Goal: Information Seeking & Learning: Learn about a topic

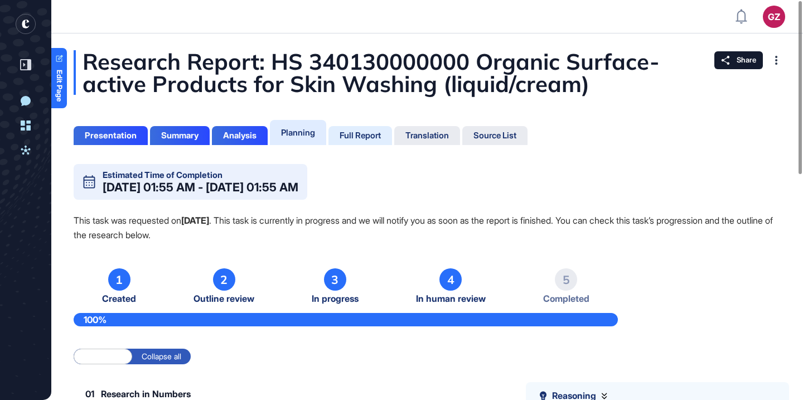
click at [358, 132] on div "Full Report" at bounding box center [360, 136] width 41 height 10
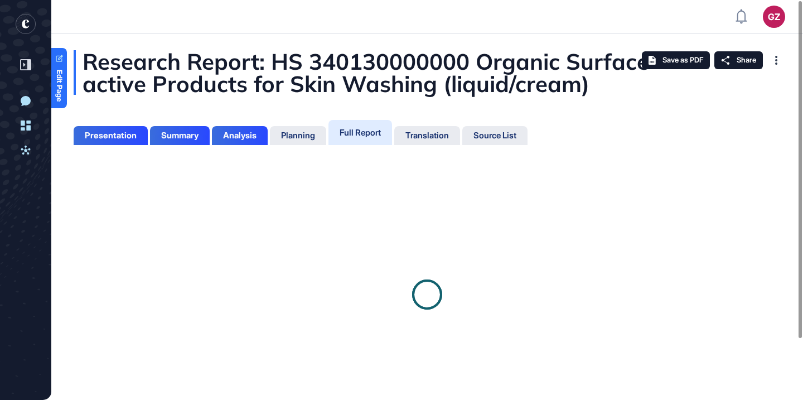
scroll to position [5, 1]
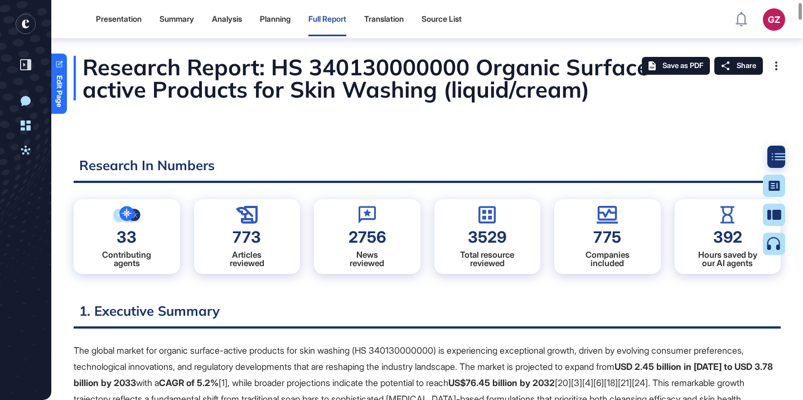
click at [781, 155] on icon at bounding box center [778, 157] width 13 height 8
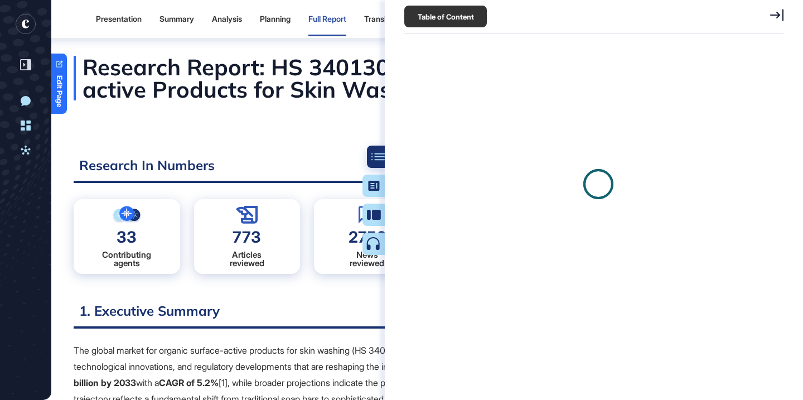
click at [774, 155] on div at bounding box center [598, 184] width 382 height 279
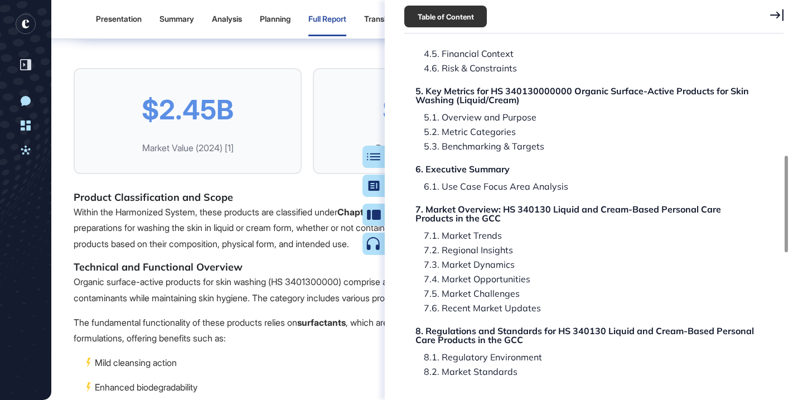
scroll to position [378, 0]
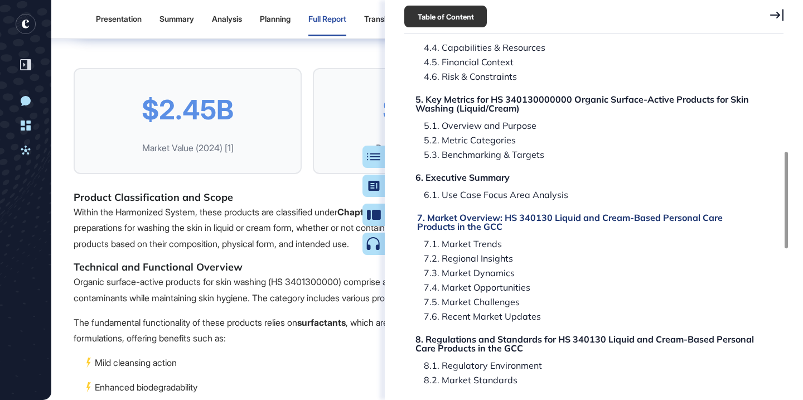
click at [502, 216] on div "7. Market Overview: HS 340130 Liquid and Cream-Based Personal Care Products in …" at bounding box center [586, 222] width 339 height 18
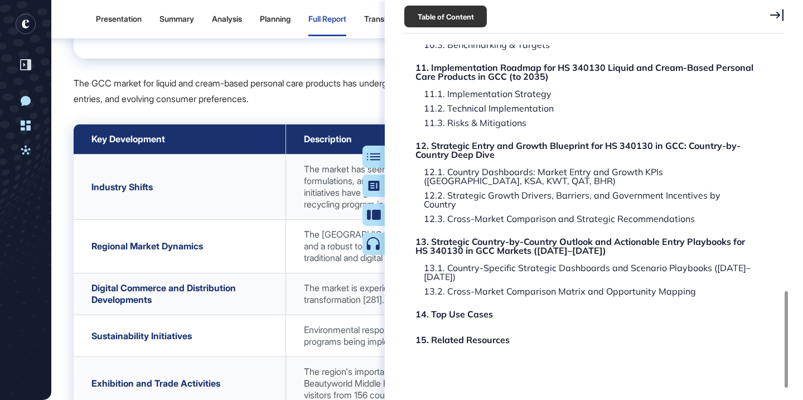
scroll to position [875, 0]
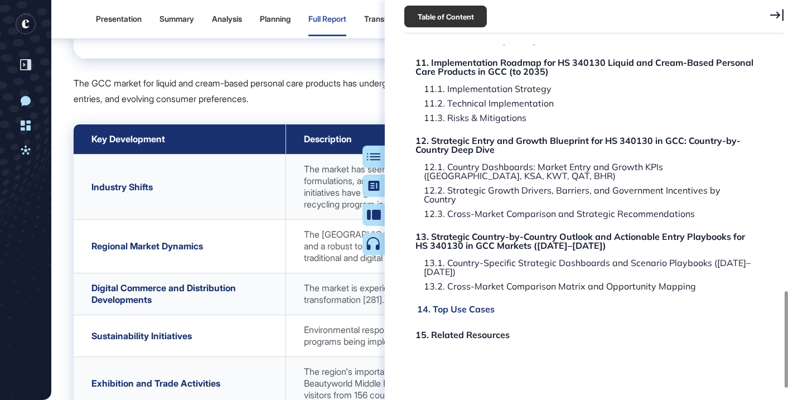
click at [481, 305] on div "14. Top Use Cases" at bounding box center [456, 309] width 78 height 9
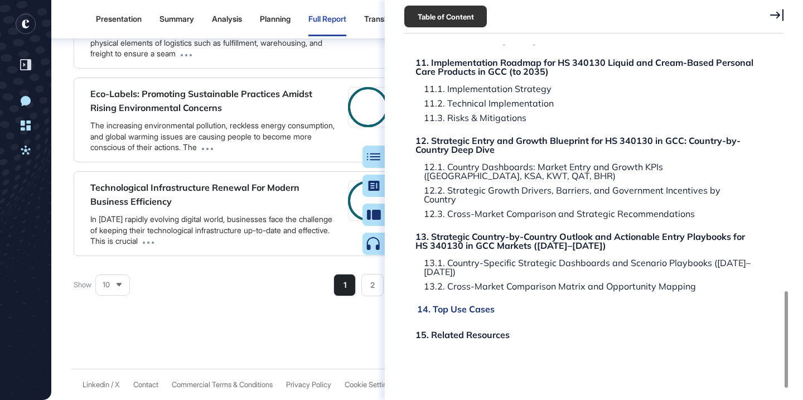
scroll to position [133290, 0]
click at [617, 260] on div "13.1. Country-Specific Strategic Dashboards and Scenario Playbooks ([DATE]–[DAT…" at bounding box center [586, 267] width 339 height 18
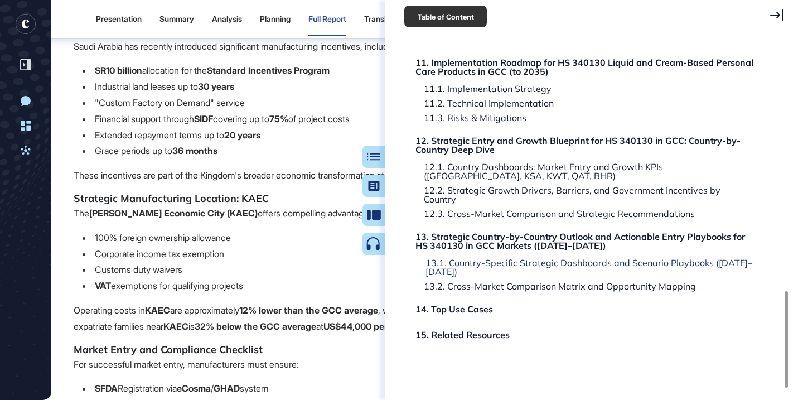
scroll to position [124173, 0]
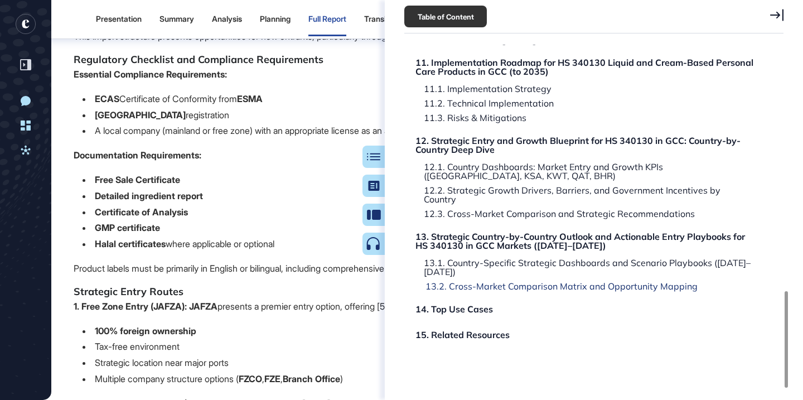
click at [600, 282] on div "13.2. Cross-Market Comparison Matrix and Opportunity Mapping" at bounding box center [557, 286] width 281 height 9
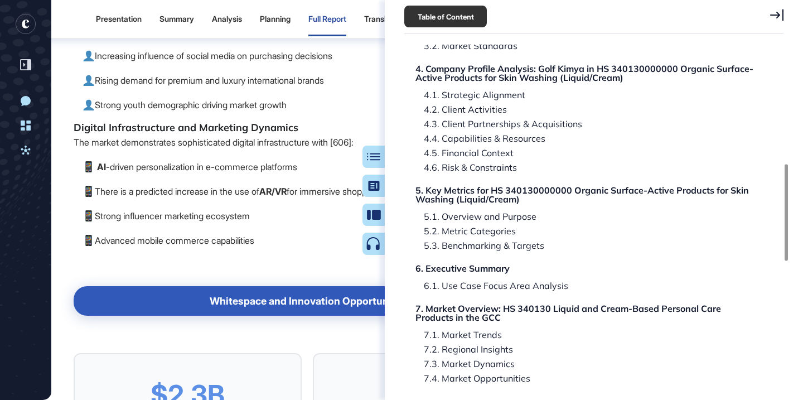
scroll to position [0, 0]
